Goal: Task Accomplishment & Management: Manage account settings

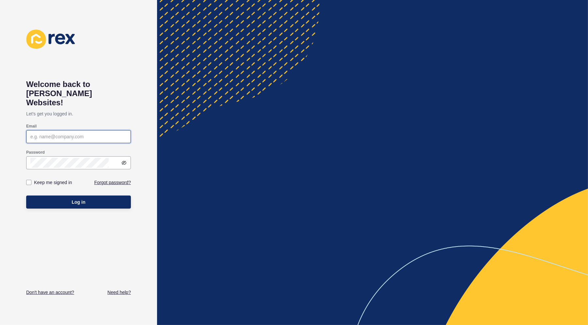
click at [73, 140] on input "Email" at bounding box center [78, 136] width 96 height 7
click at [79, 140] on input "Email" at bounding box center [78, 136] width 96 height 7
click at [92, 209] on button "Log in" at bounding box center [78, 202] width 105 height 13
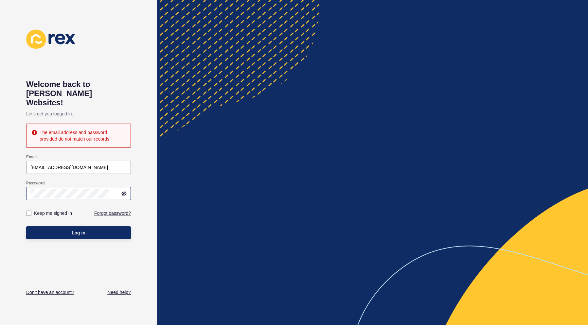
click at [122, 195] on icon at bounding box center [124, 193] width 4 height 3
drag, startPoint x: 113, startPoint y: 223, endPoint x: 30, endPoint y: 225, distance: 82.1
click at [30, 174] on div "sales@rossgalloway.com" at bounding box center [78, 167] width 105 height 13
click at [97, 239] on button "Log in" at bounding box center [78, 232] width 105 height 13
click at [120, 171] on input "sales@rossgalloway.com" at bounding box center [78, 167] width 96 height 7
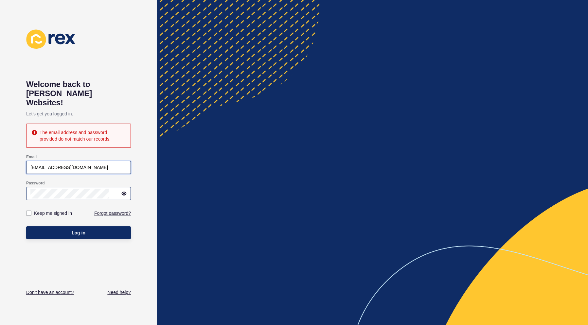
drag, startPoint x: 120, startPoint y: 226, endPoint x: 3, endPoint y: 218, distance: 117.4
click at [0, 224] on html "Welcome back to Rex Websites! Let's get you logged in. The email address and pa…" at bounding box center [294, 162] width 588 height 325
type input "caroline.hall"
click at [94, 243] on div "Log in" at bounding box center [78, 233] width 105 height 20
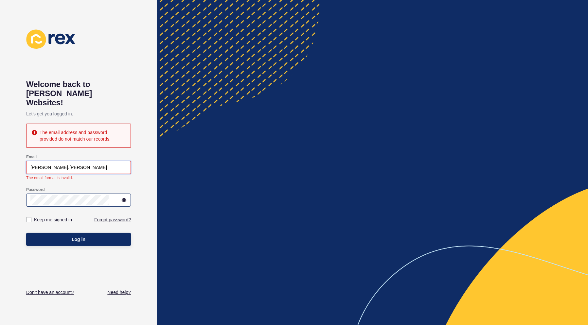
drag, startPoint x: 87, startPoint y: 224, endPoint x: 12, endPoint y: 235, distance: 76.0
click at [13, 236] on div "Welcome back to Rex Websites! Let's get you logged in. The email address and pa…" at bounding box center [78, 162] width 157 height 325
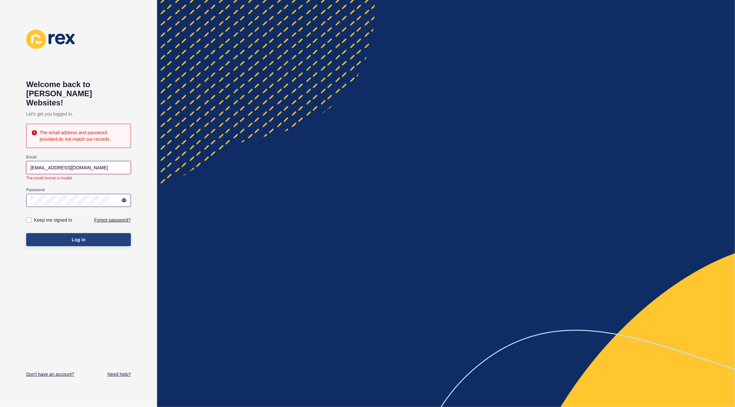
type input "sales@rossgalloway.com"
click at [83, 246] on button "Log in" at bounding box center [78, 239] width 105 height 13
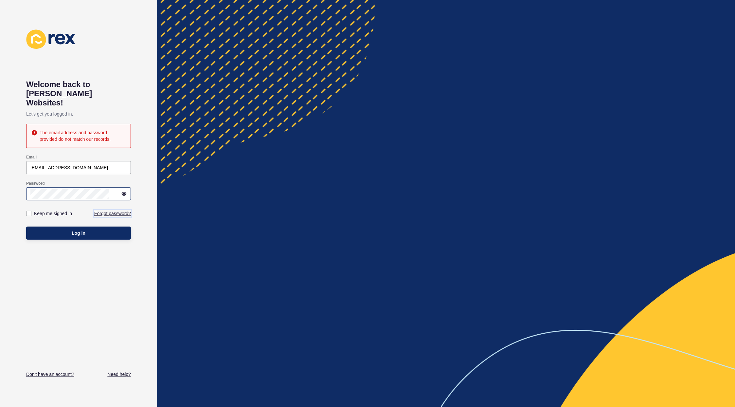
click at [94, 217] on link "Forgot password?" at bounding box center [112, 213] width 37 height 7
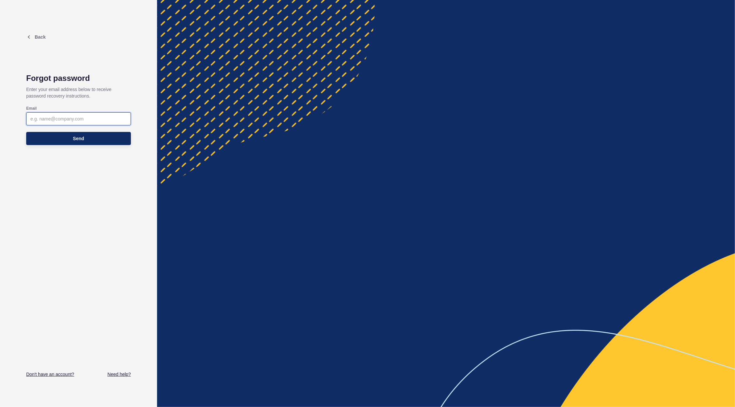
click at [76, 122] on input "Email" at bounding box center [78, 118] width 96 height 7
type input "sales@rossgalloway.com"
click at [78, 142] on span "Send" at bounding box center [78, 138] width 11 height 7
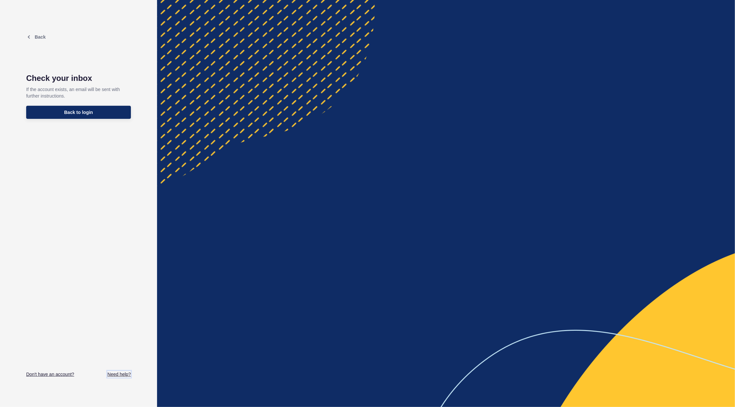
click at [107, 268] on link "Need help?" at bounding box center [119, 374] width 24 height 7
click at [81, 115] on span "Back to login" at bounding box center [78, 112] width 29 height 7
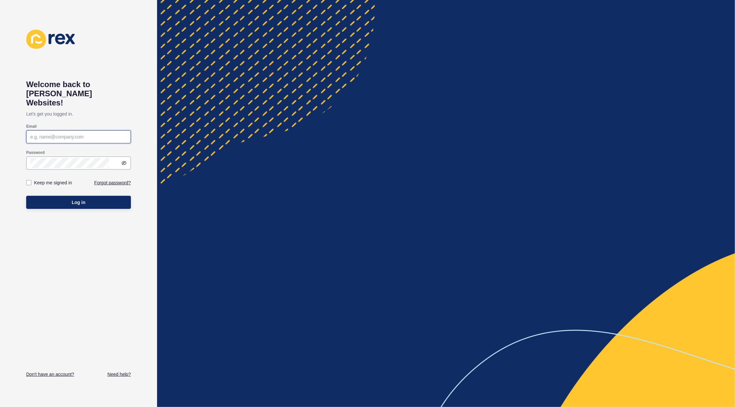
click at [100, 140] on input "Email" at bounding box center [78, 136] width 96 height 7
click at [52, 268] on link "Don't have an account?" at bounding box center [50, 374] width 48 height 7
click at [102, 140] on input "Email" at bounding box center [78, 136] width 96 height 7
type input "s"
